Goal: Task Accomplishment & Management: Manage account settings

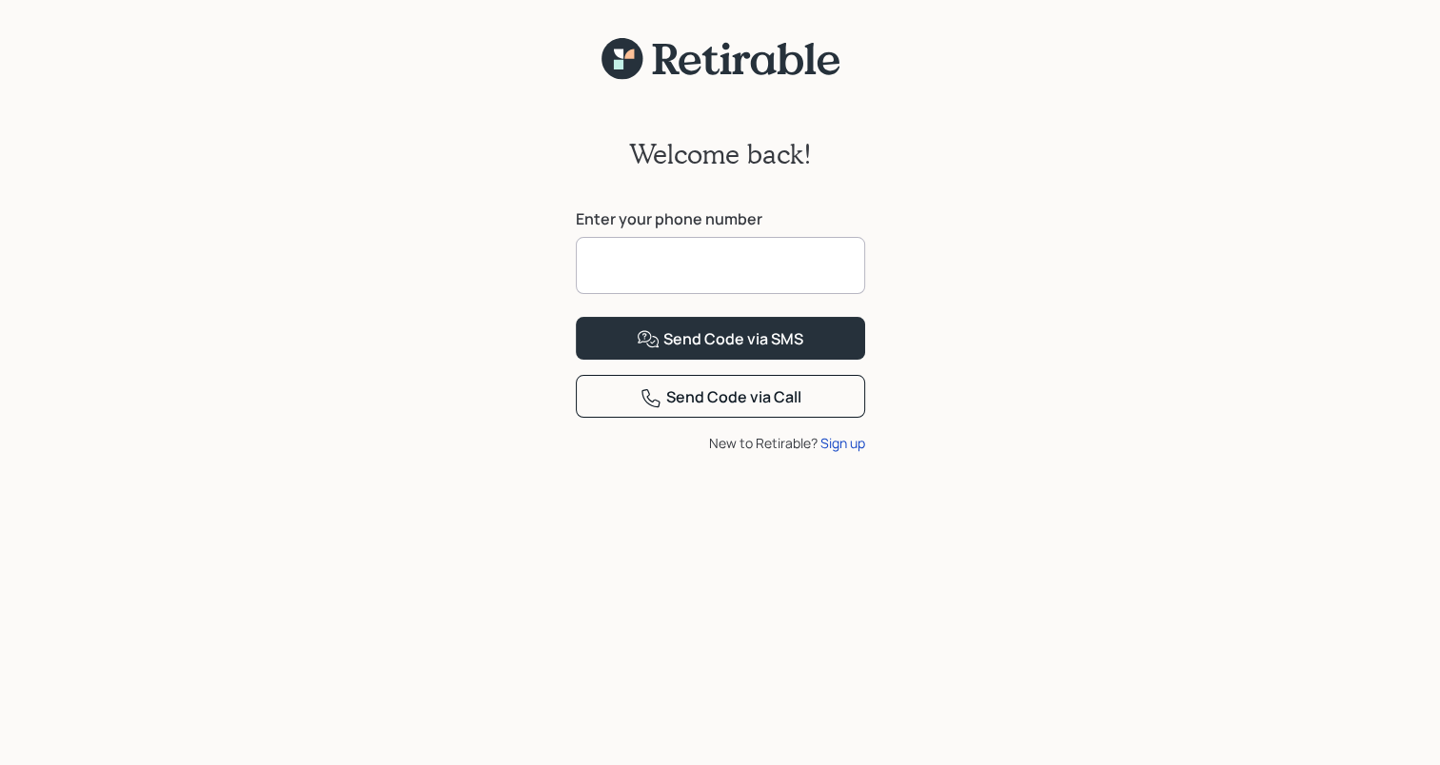
click at [710, 260] on input at bounding box center [720, 265] width 289 height 57
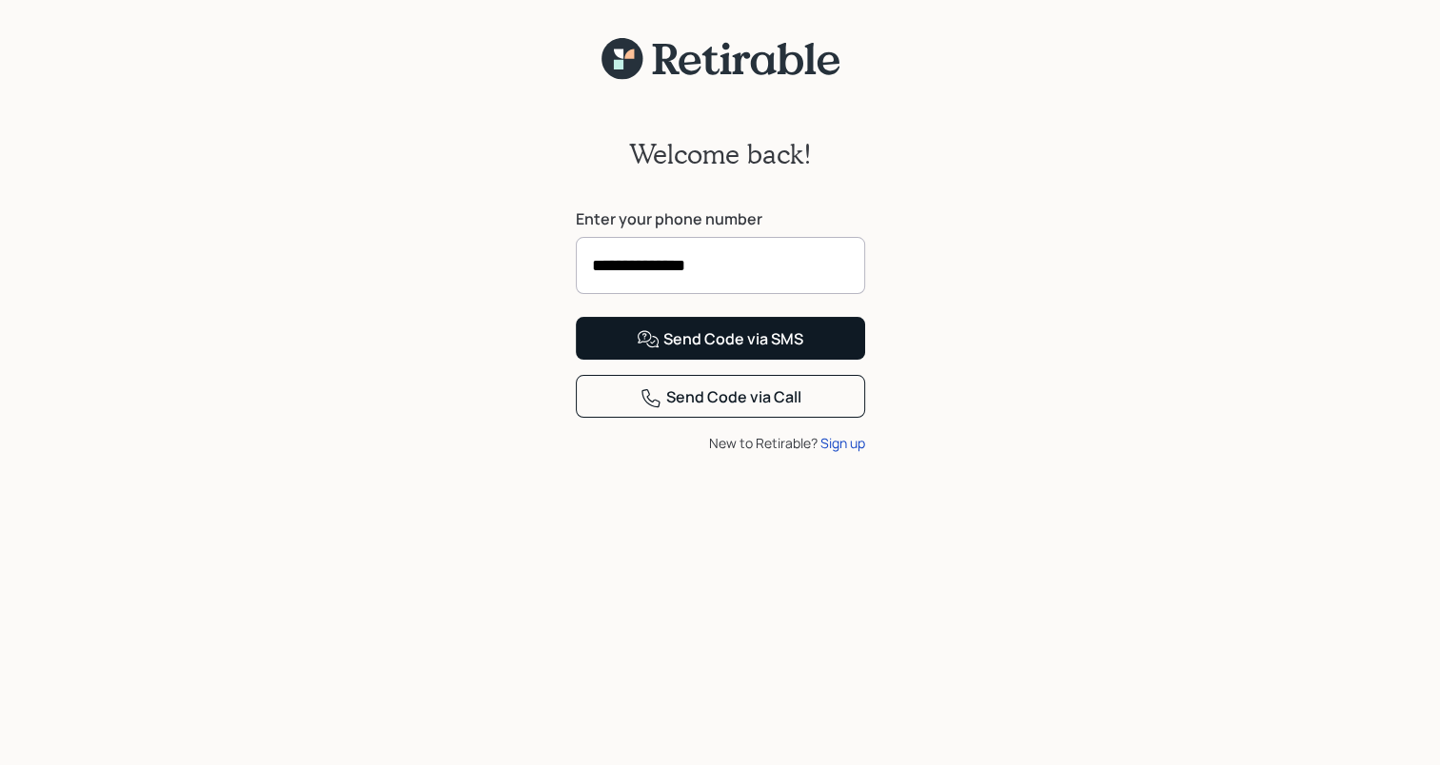
type input "**********"
click at [804, 360] on button "Send Code via SMS" at bounding box center [720, 338] width 289 height 43
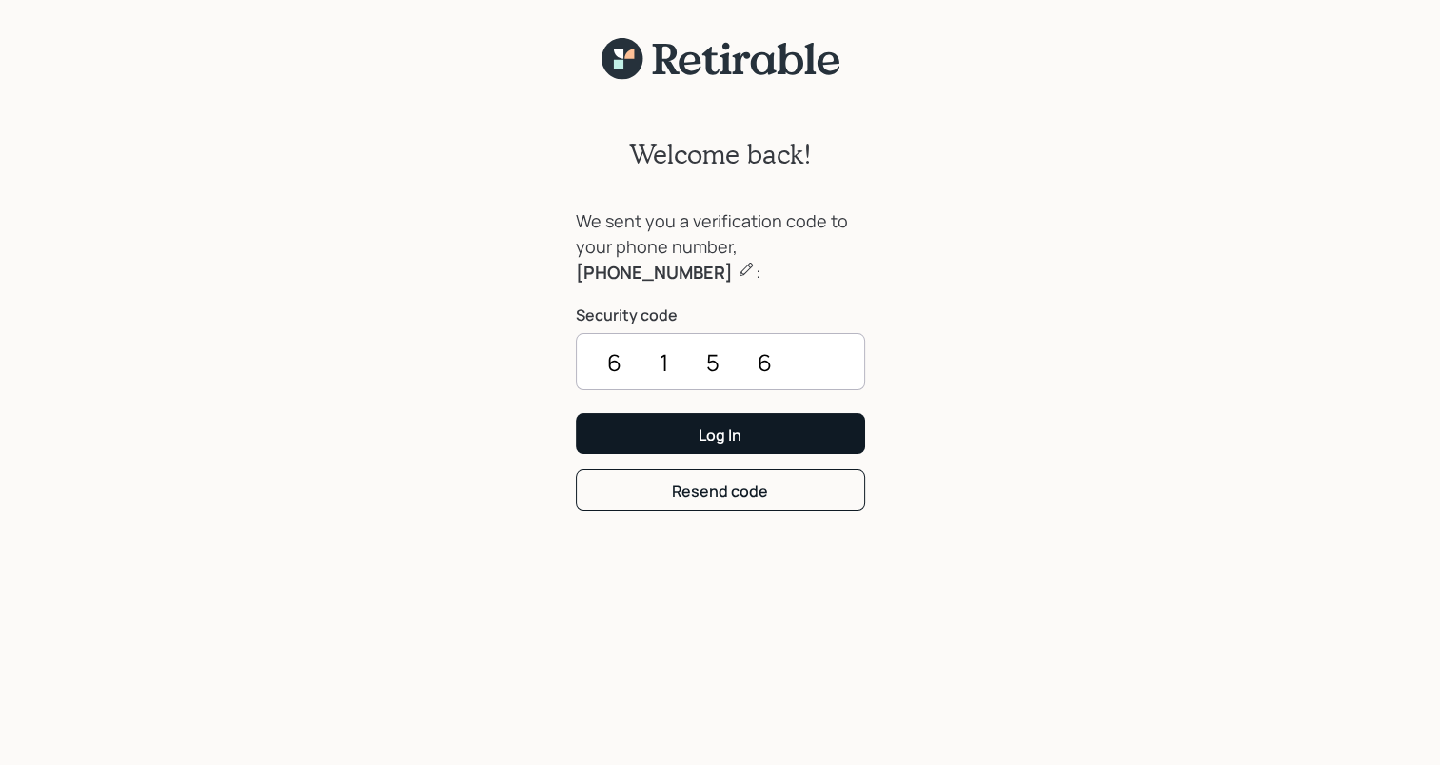
type input "6156"
click at [773, 429] on button "Log In" at bounding box center [720, 433] width 289 height 41
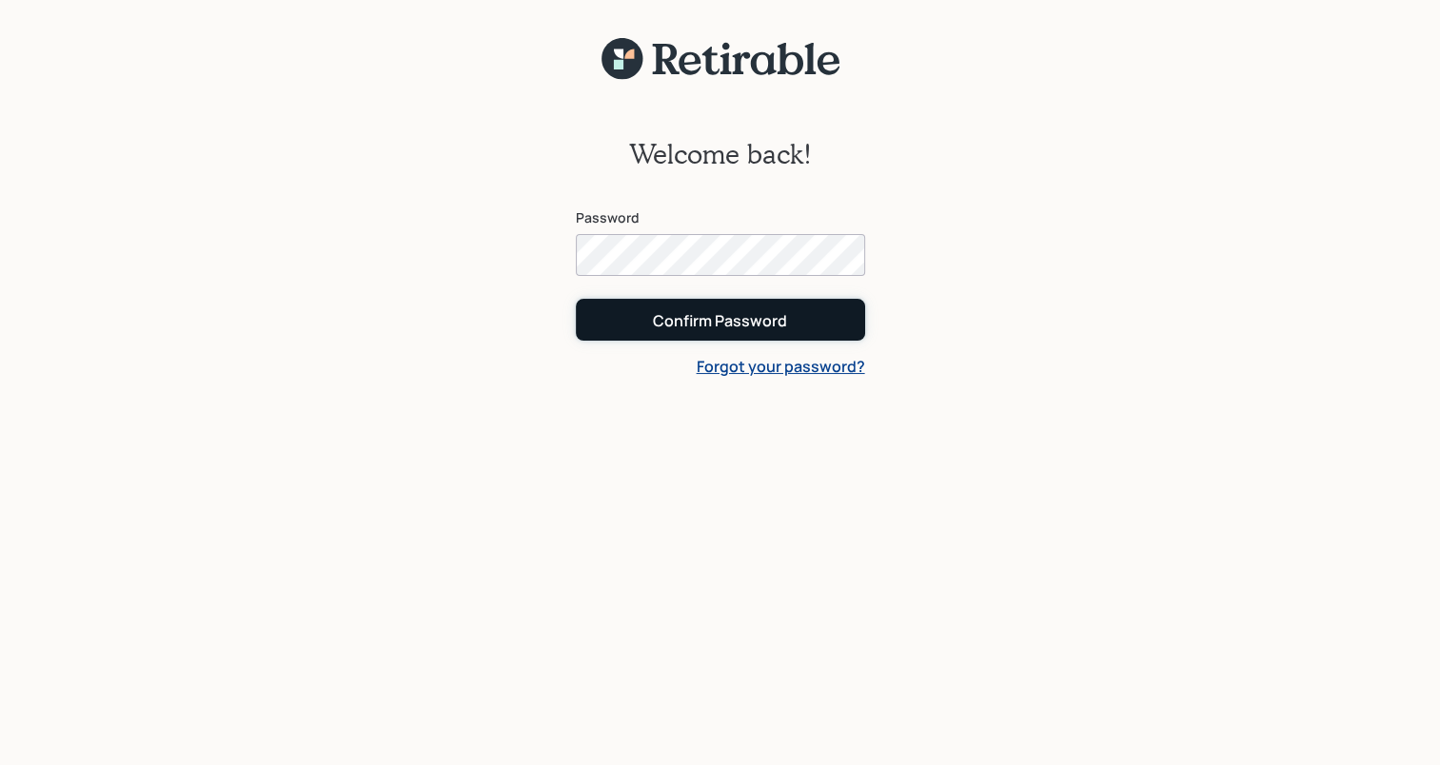
click at [645, 325] on button "Confirm Password" at bounding box center [720, 319] width 289 height 41
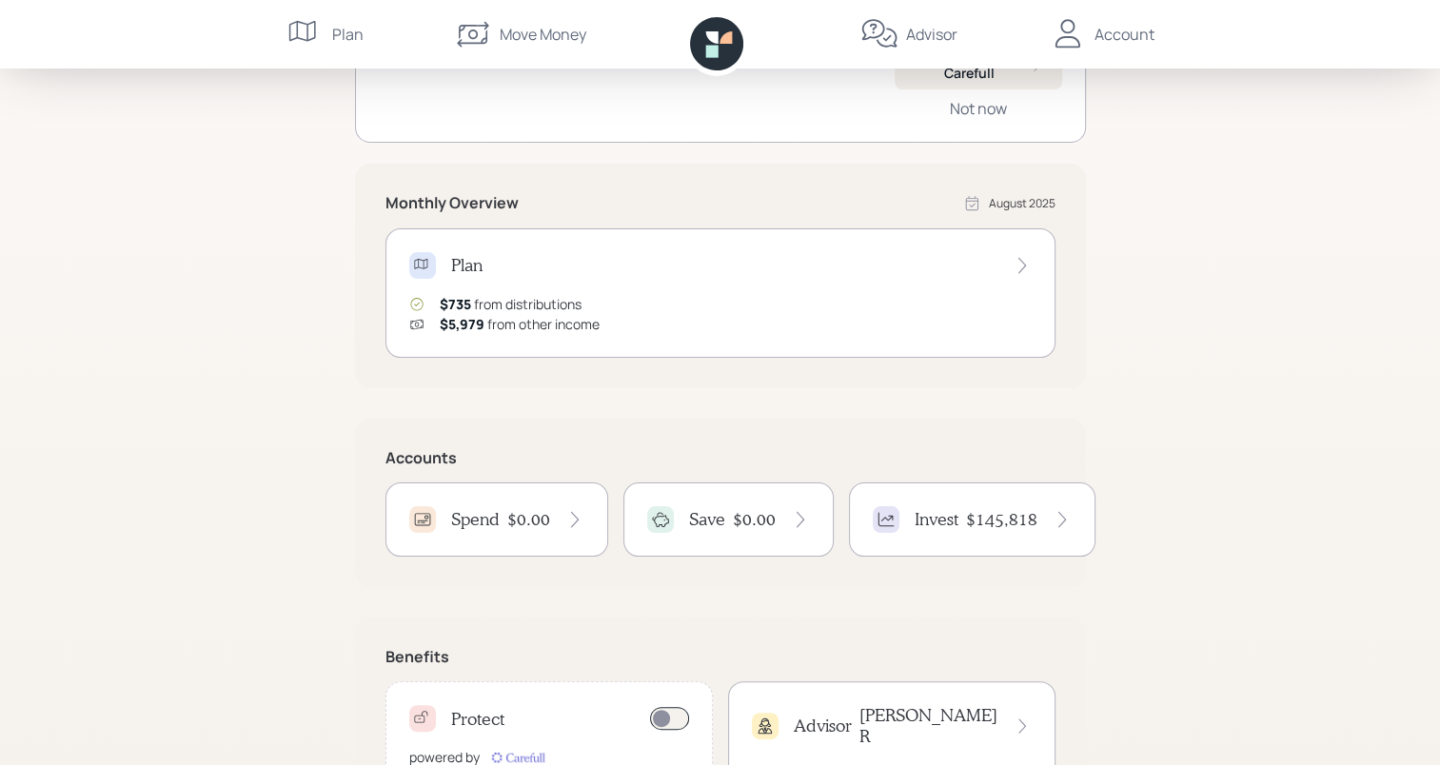
scroll to position [286, 0]
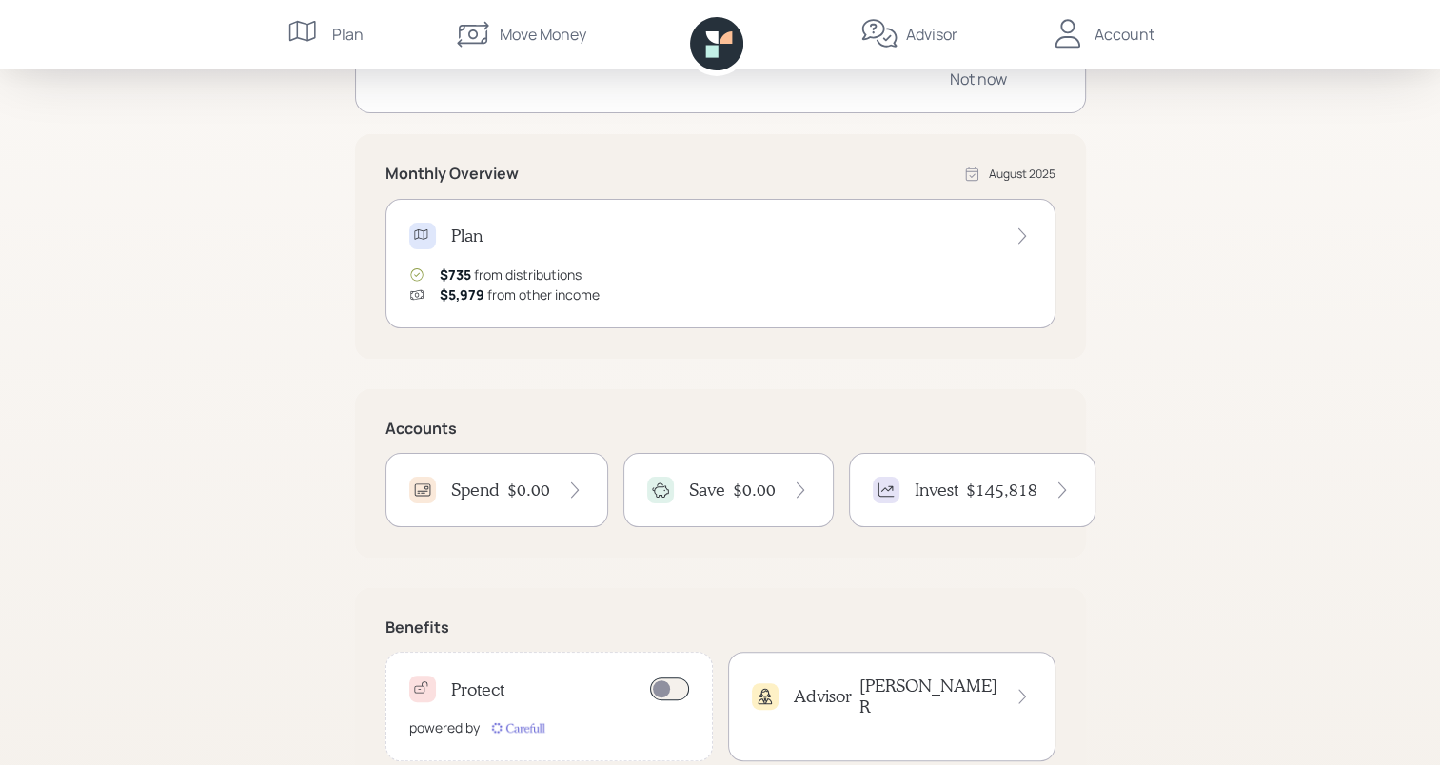
click at [571, 487] on icon at bounding box center [575, 490] width 19 height 19
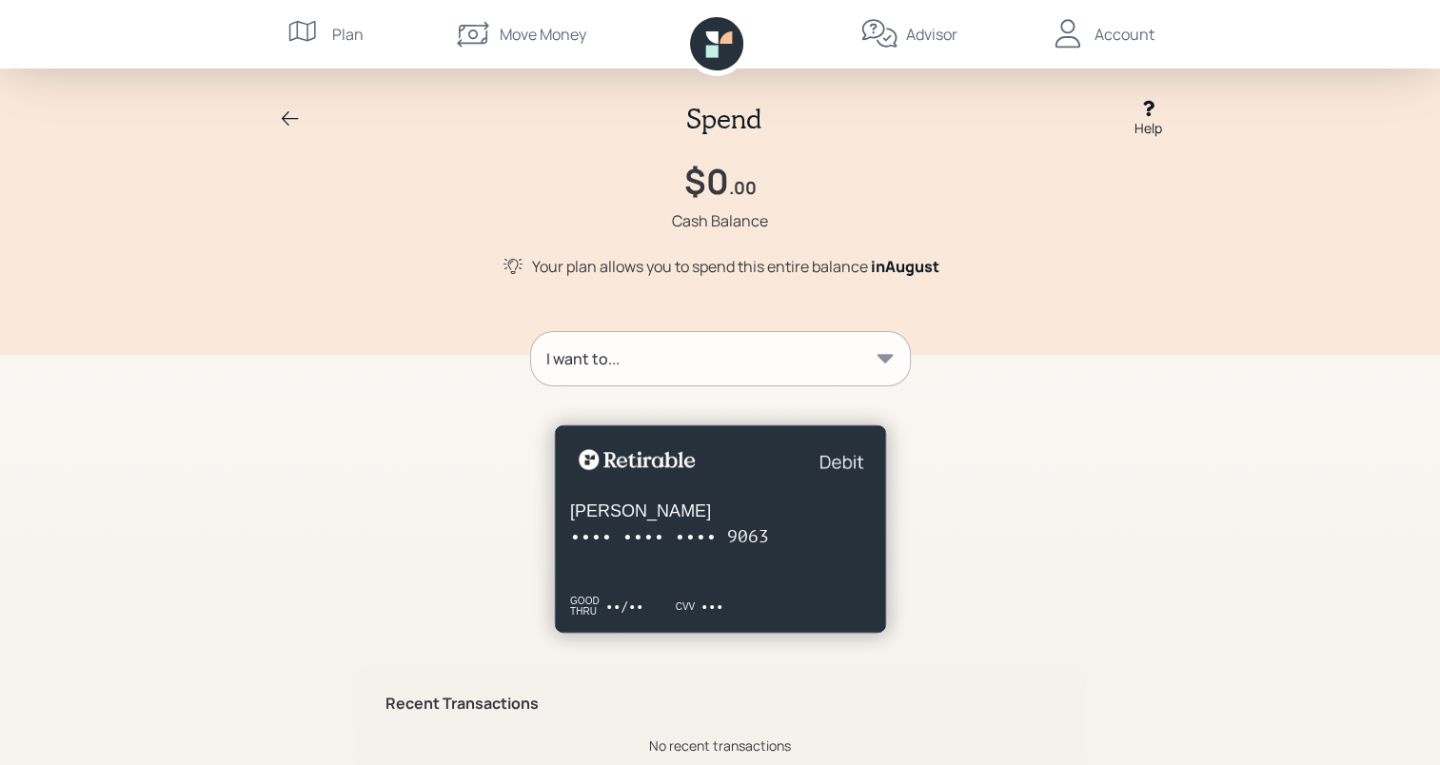
click at [284, 110] on icon at bounding box center [290, 119] width 23 height 23
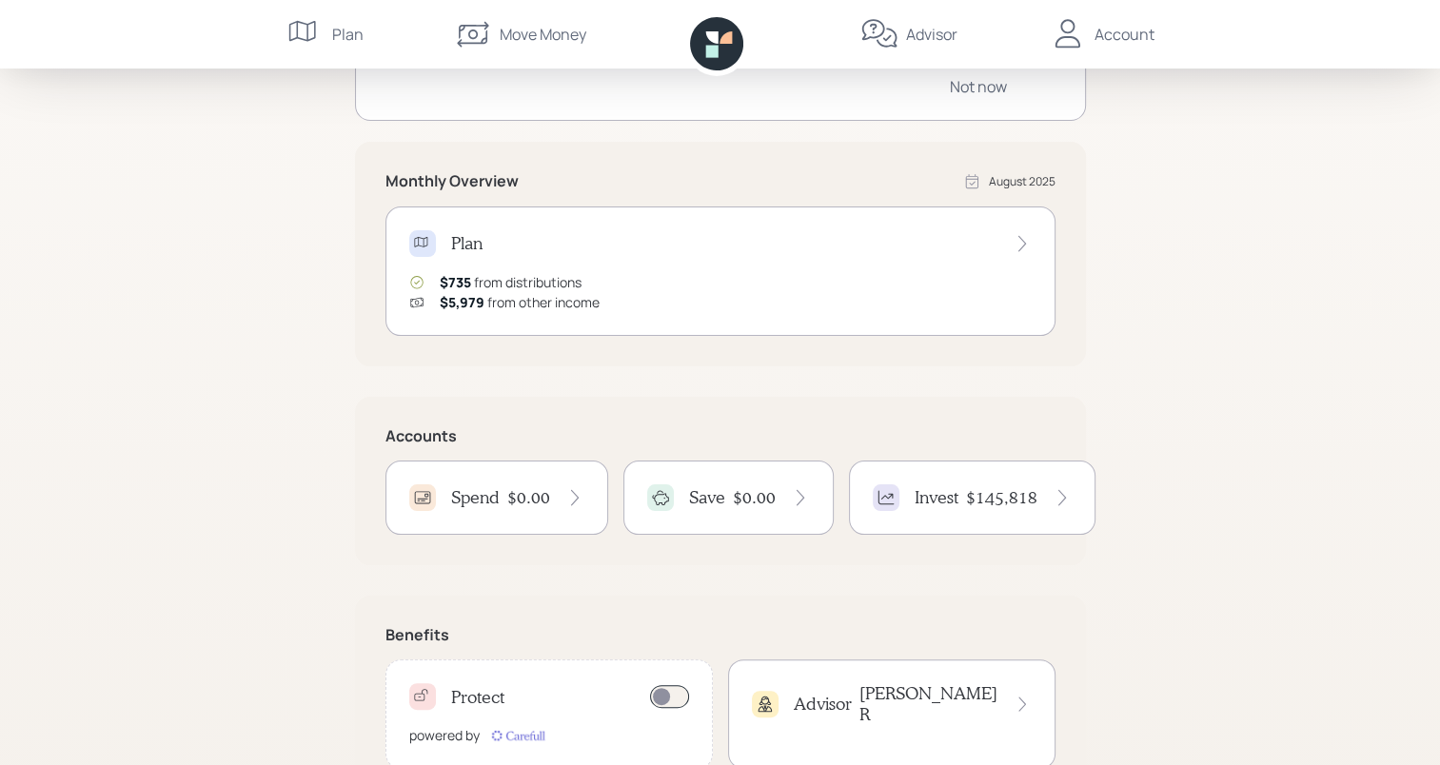
scroll to position [286, 0]
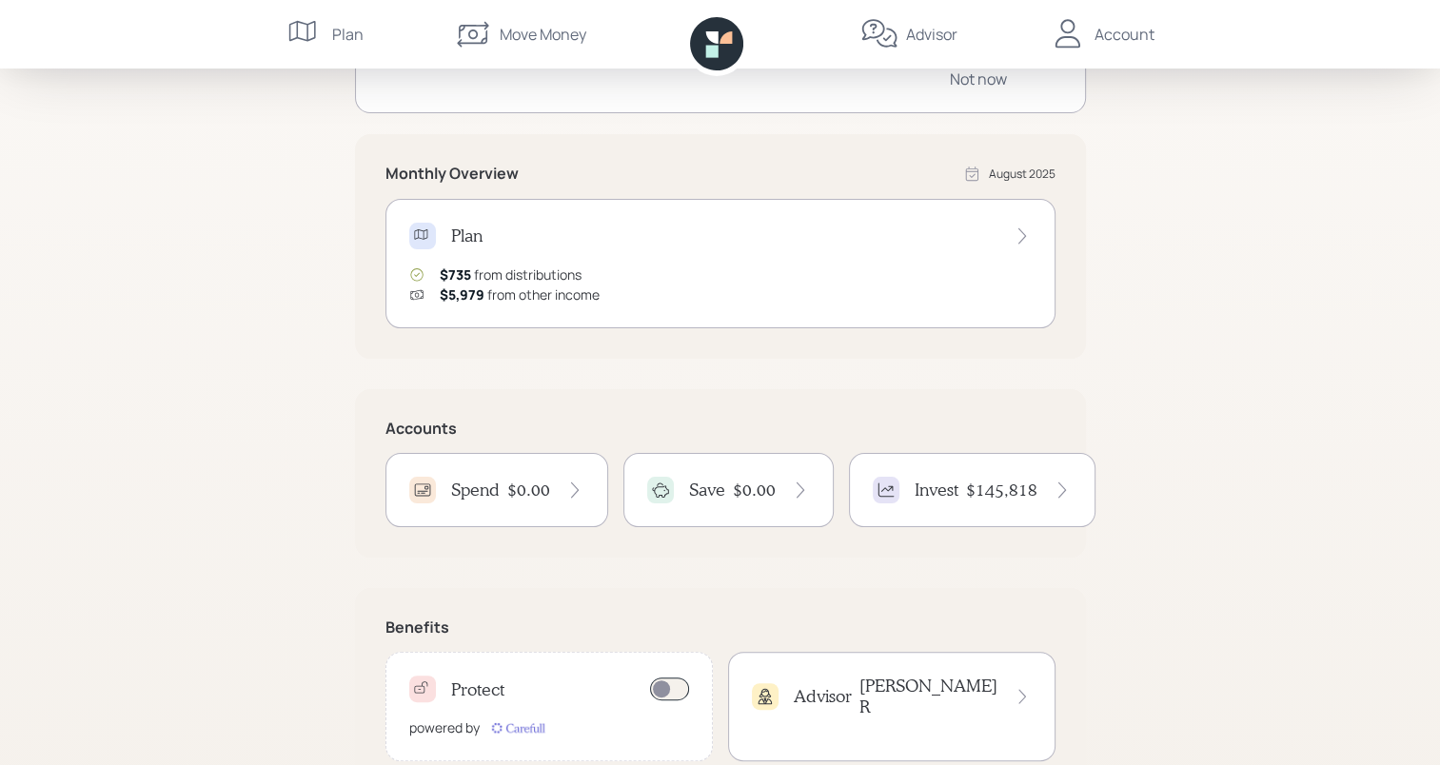
click at [794, 490] on icon at bounding box center [800, 490] width 19 height 19
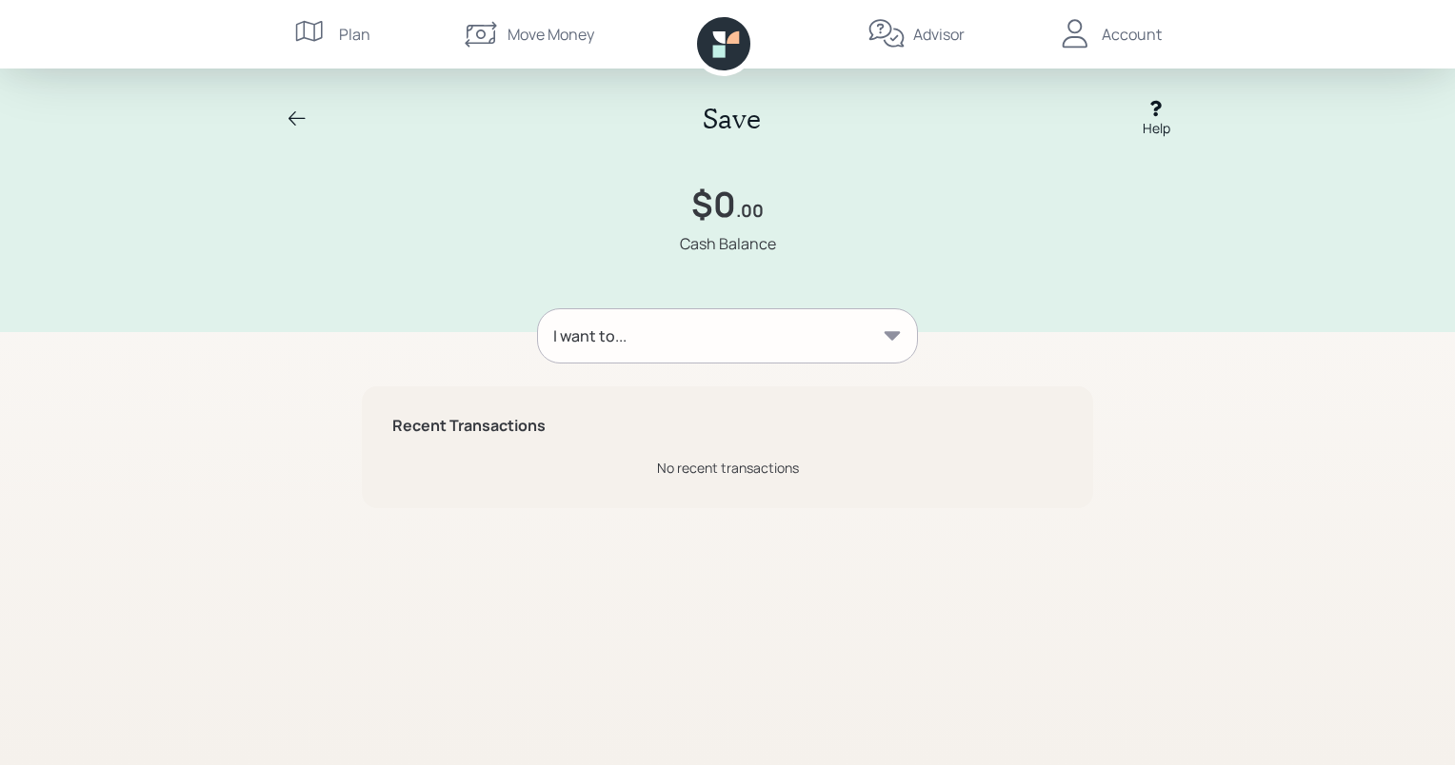
click at [893, 331] on icon at bounding box center [892, 335] width 16 height 9
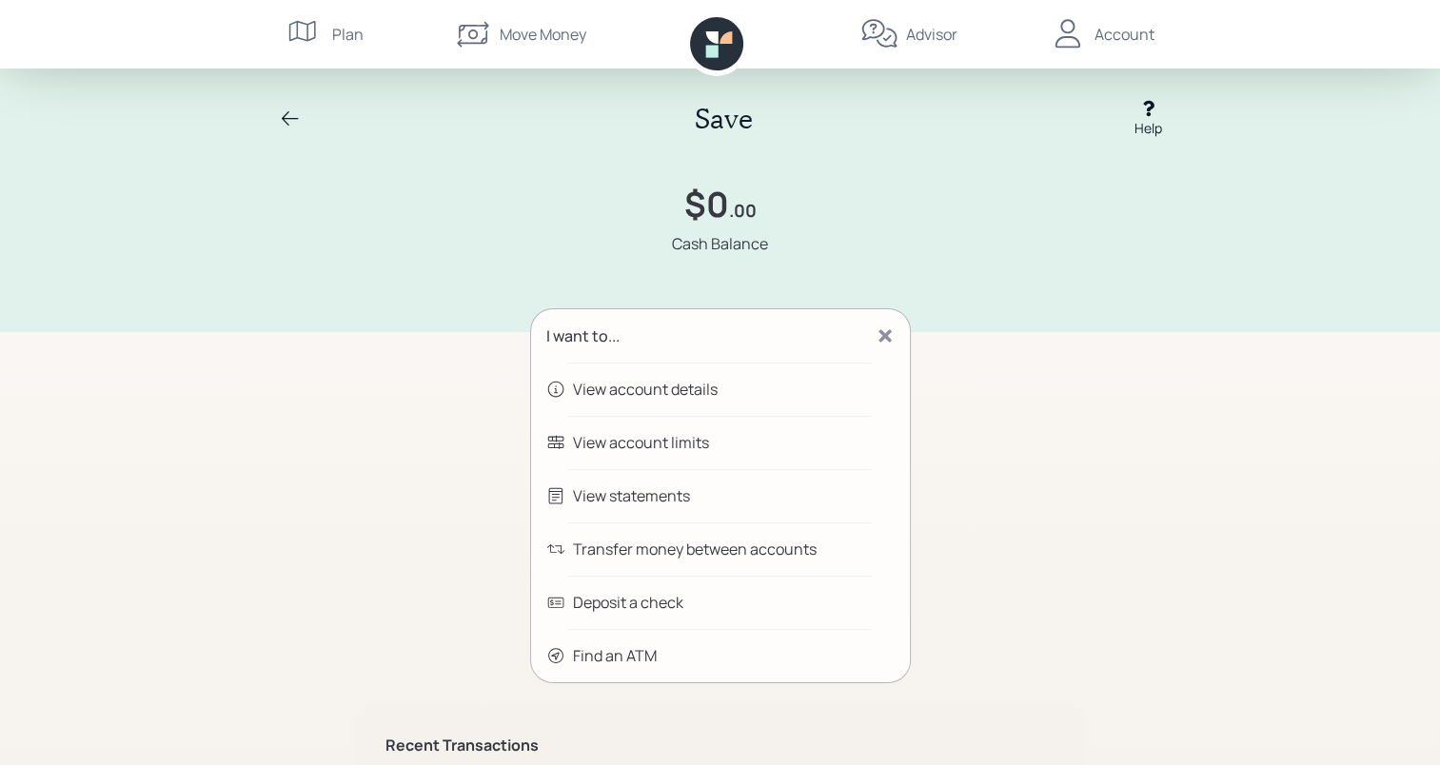
click at [893, 331] on icon at bounding box center [885, 336] width 19 height 19
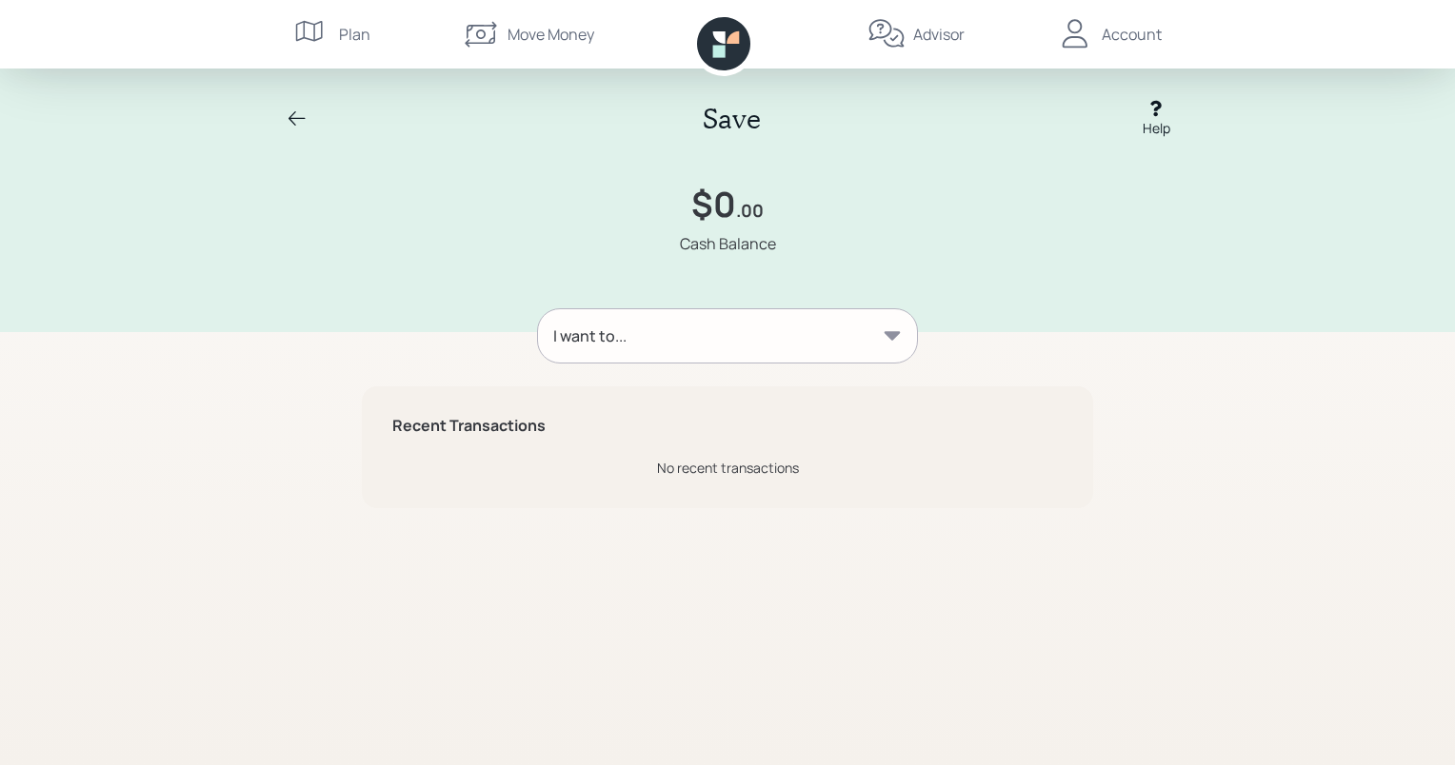
click at [1094, 30] on icon at bounding box center [1075, 34] width 38 height 38
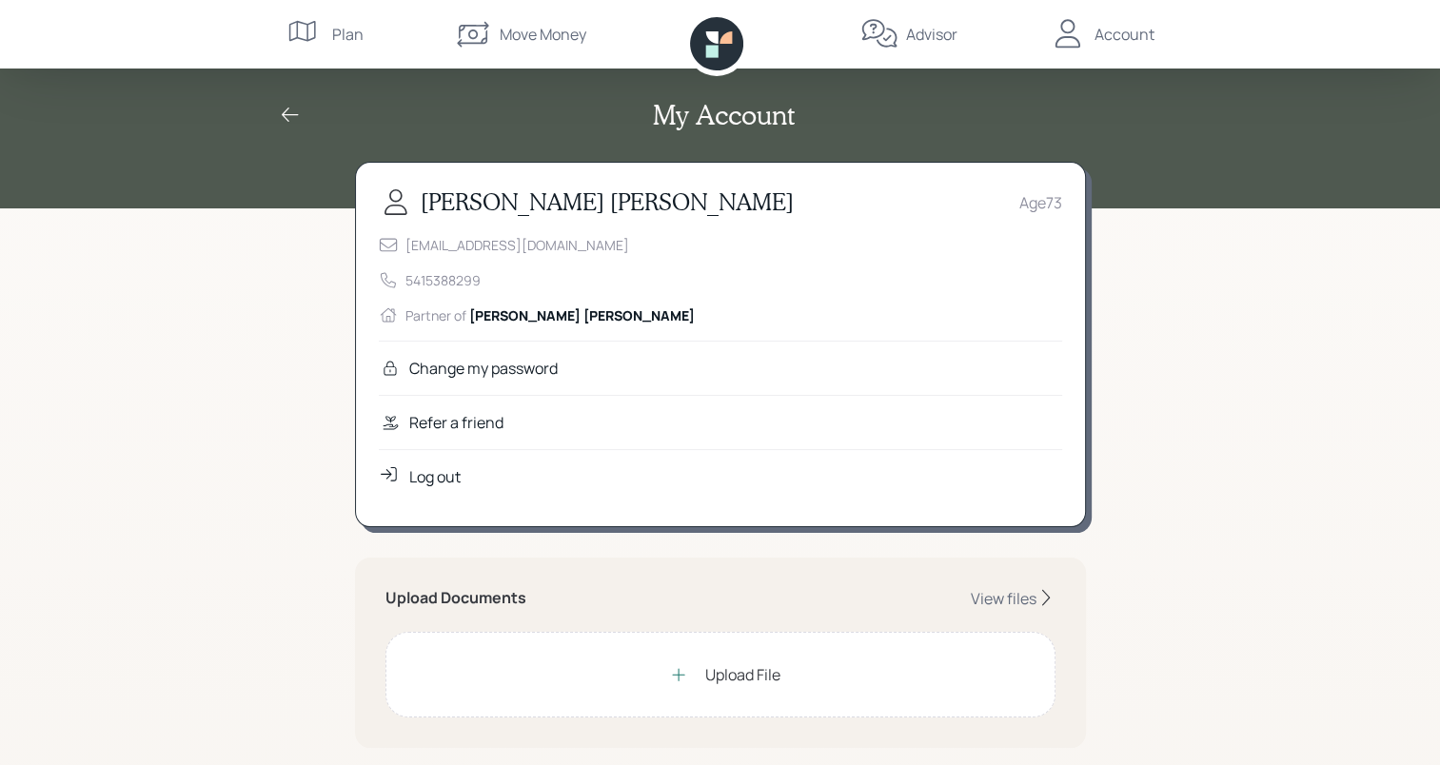
click at [432, 473] on div "Log out" at bounding box center [434, 477] width 51 height 23
